Goal: Information Seeking & Learning: Stay updated

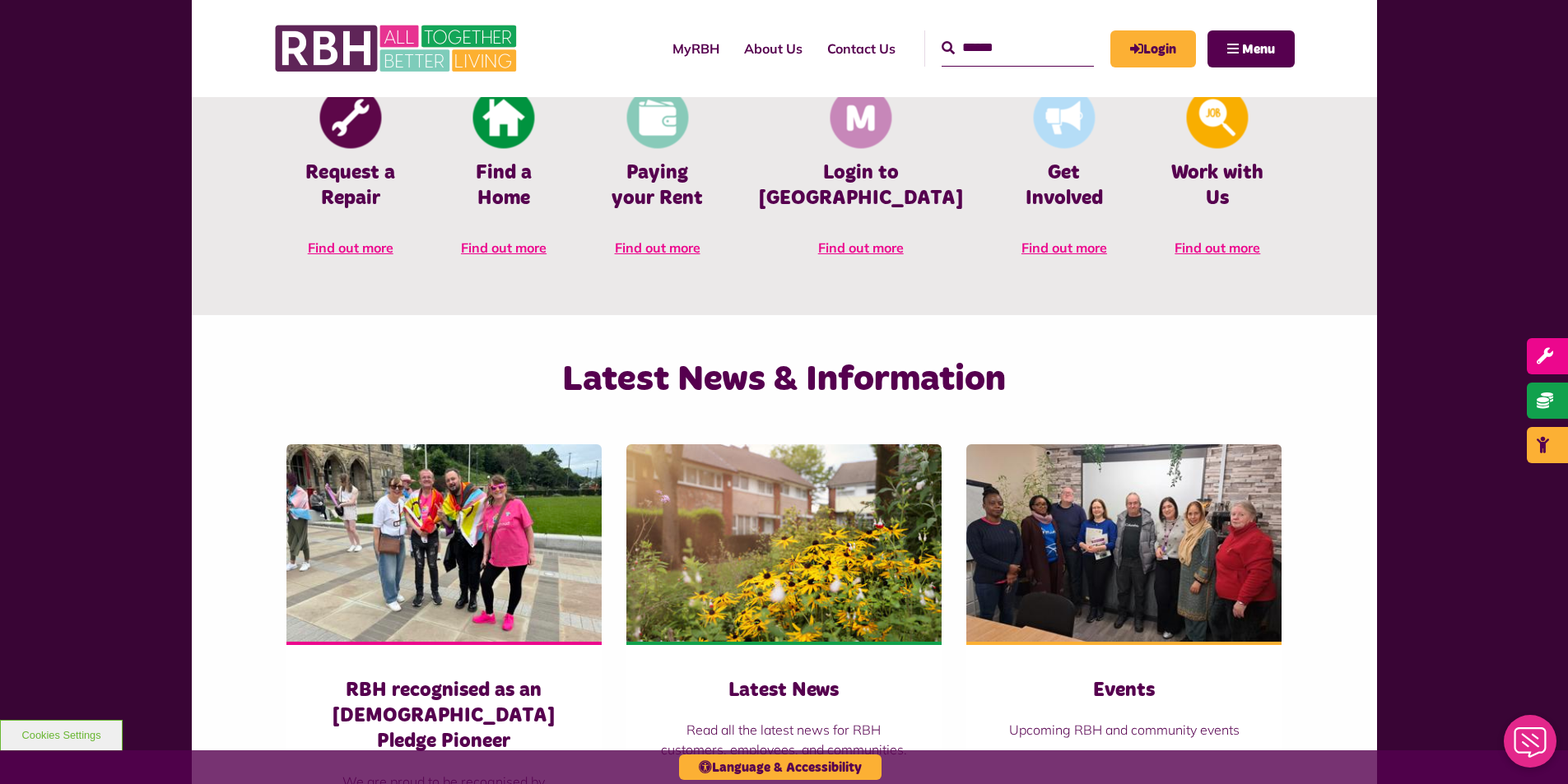
scroll to position [823, 0]
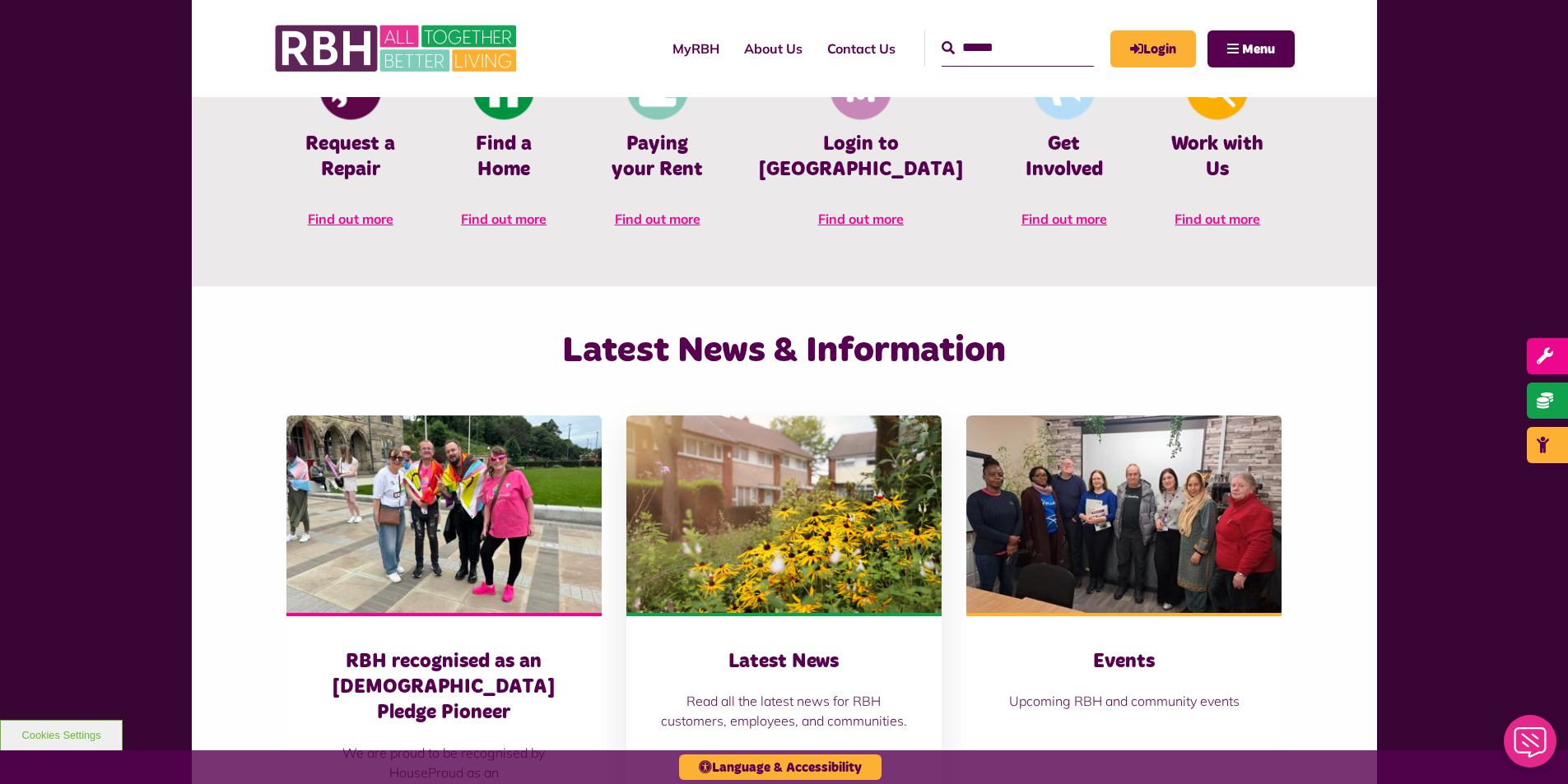
click at [806, 541] on img at bounding box center [784, 514] width 315 height 198
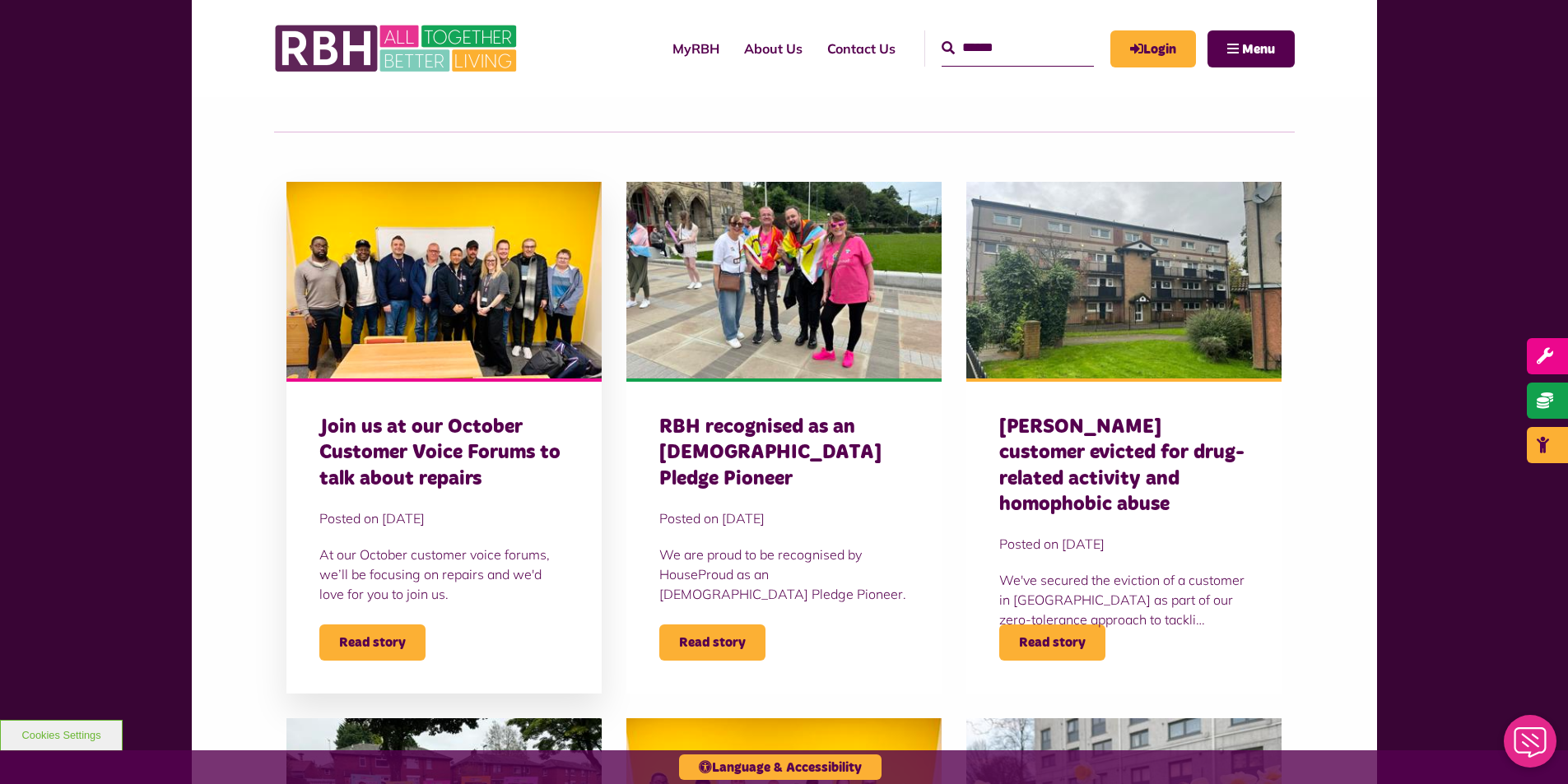
scroll to position [494, 0]
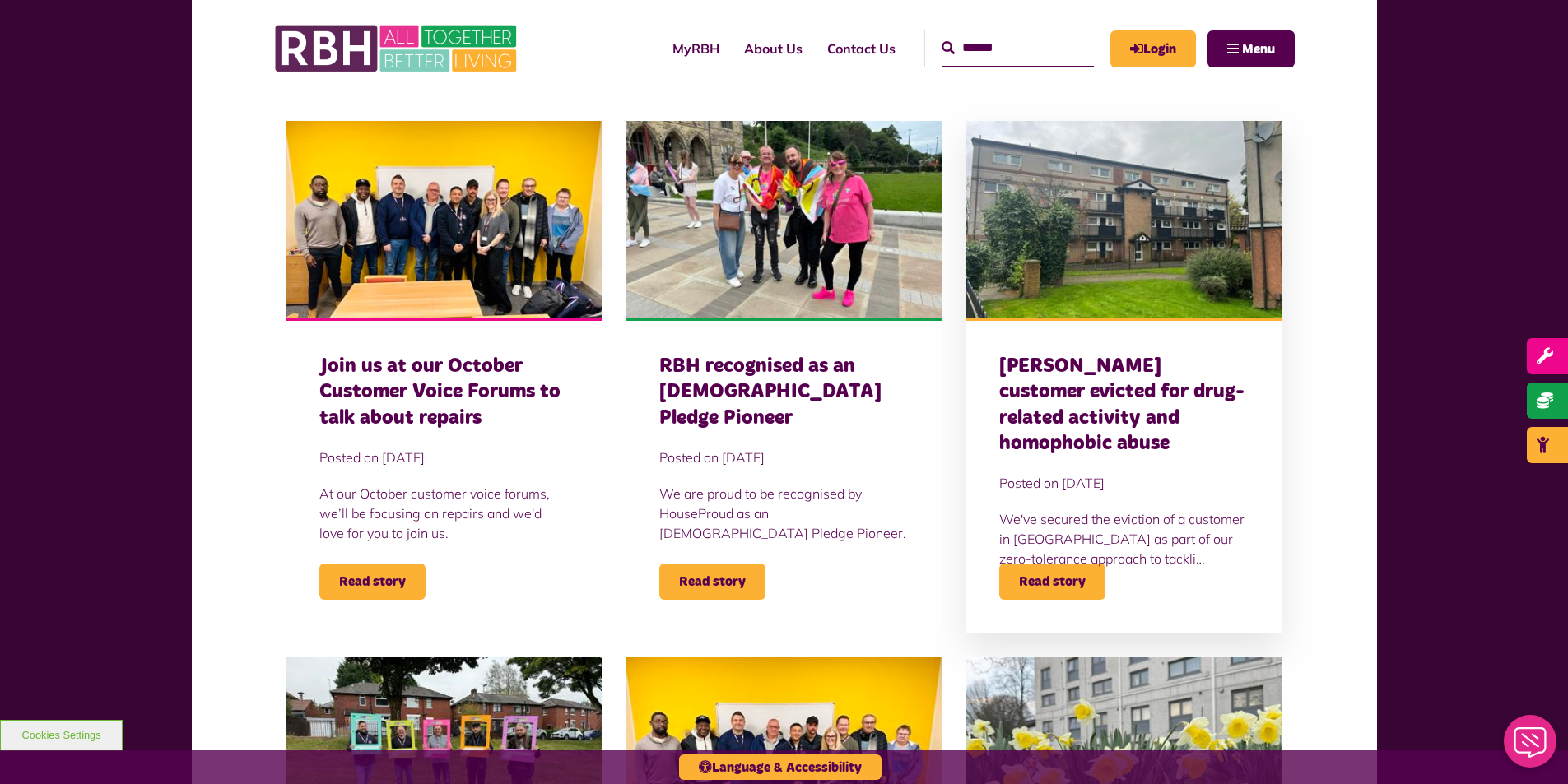
click at [1154, 420] on h3 "[PERSON_NAME] customer evicted for drug-related activity and homophobic abuse" at bounding box center [1124, 405] width 250 height 103
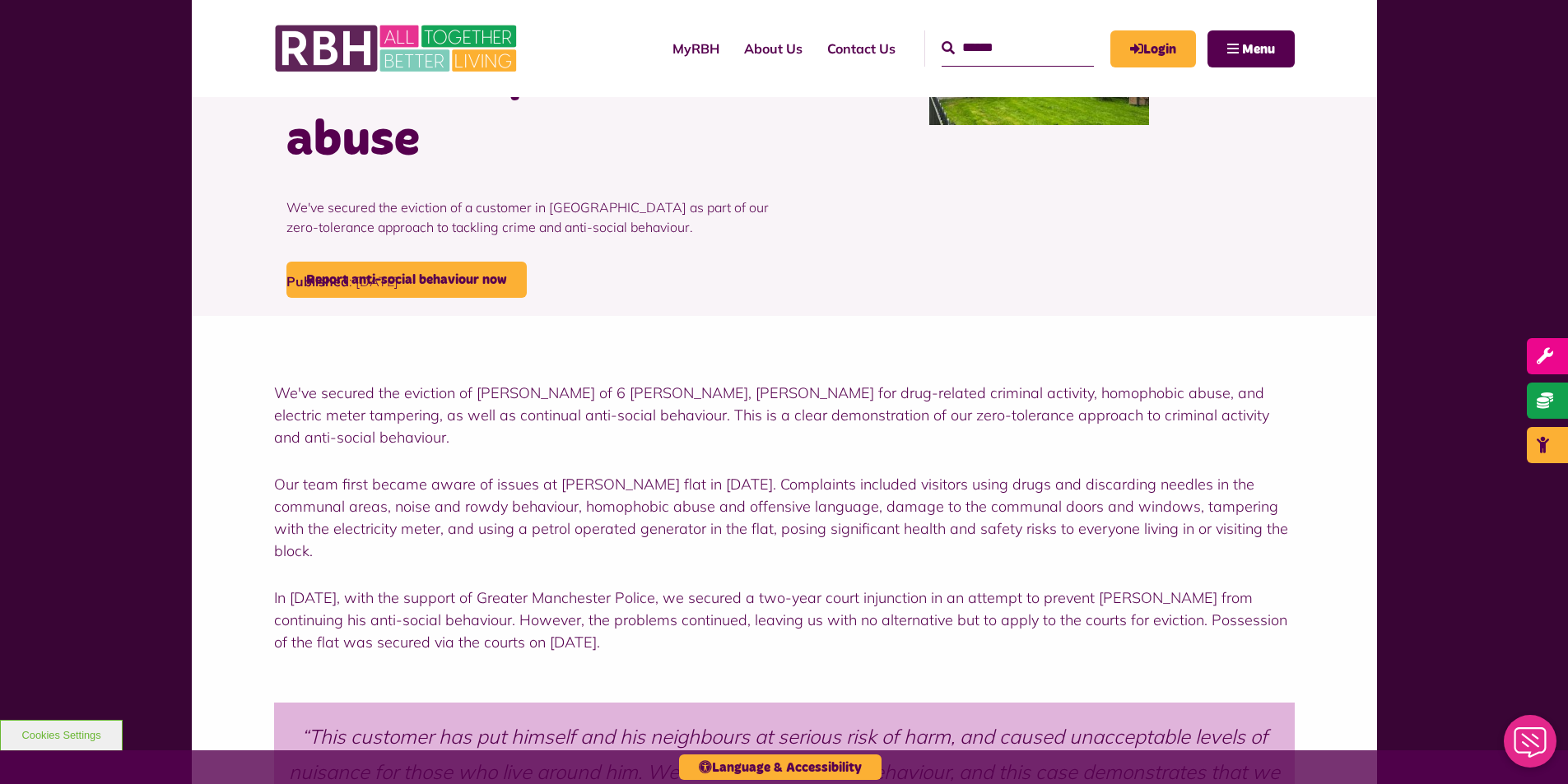
scroll to position [329, 0]
